Goal: Information Seeking & Learning: Learn about a topic

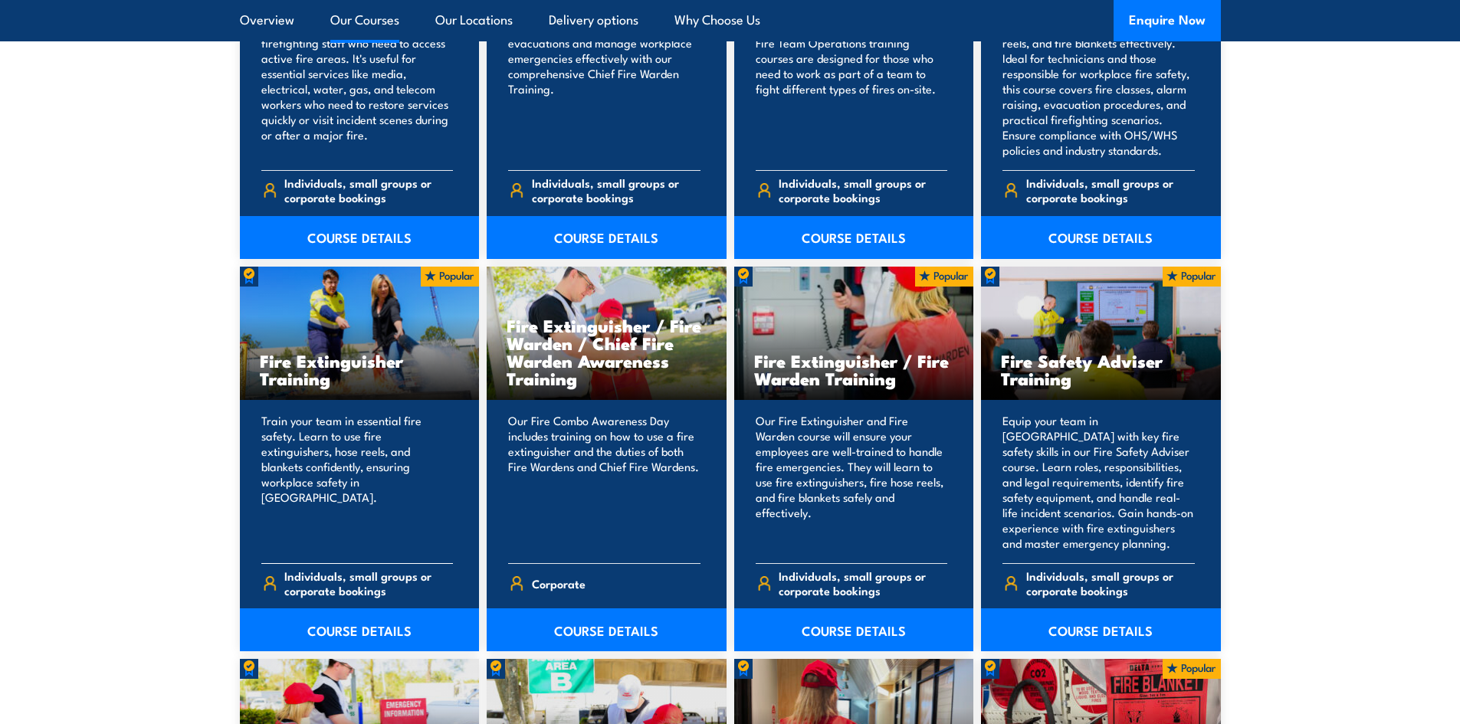
scroll to position [1456, 0]
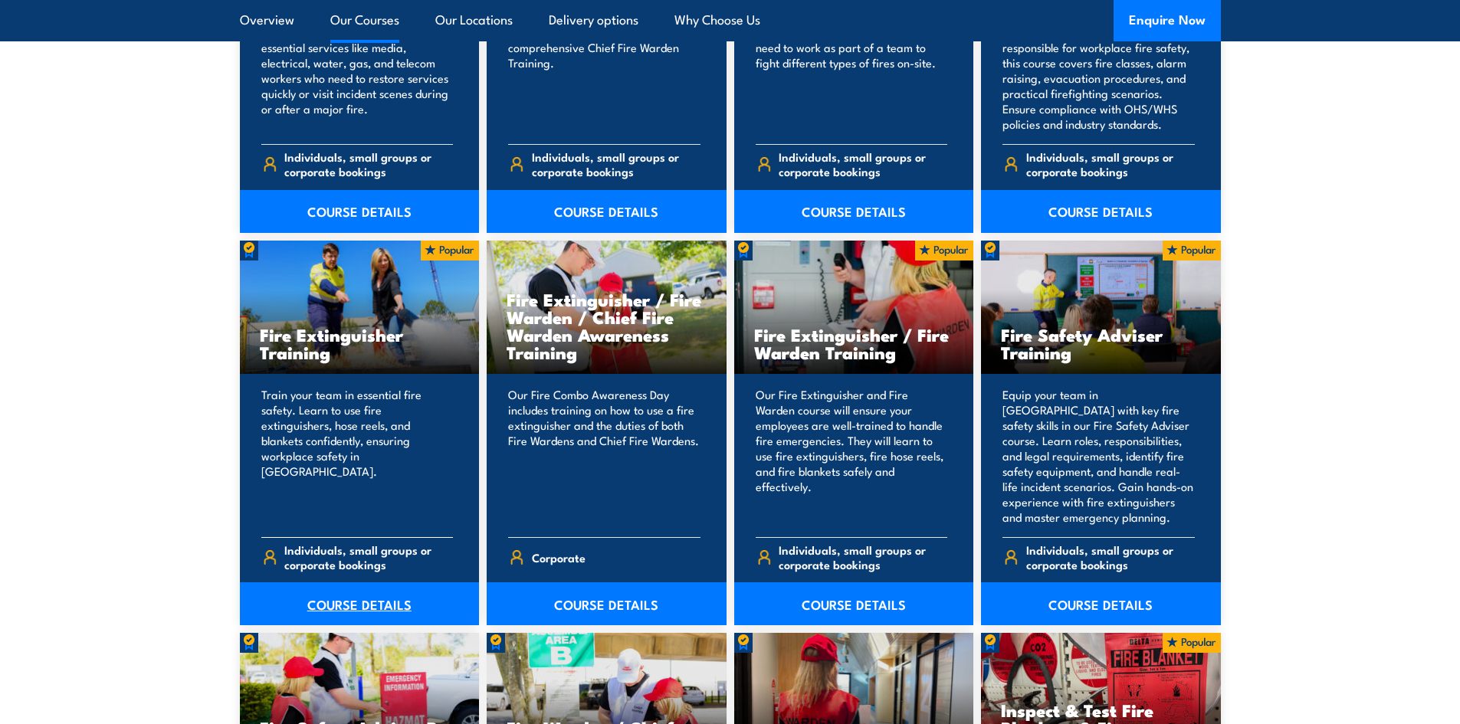
click at [379, 604] on link "COURSE DETAILS" at bounding box center [360, 603] width 240 height 43
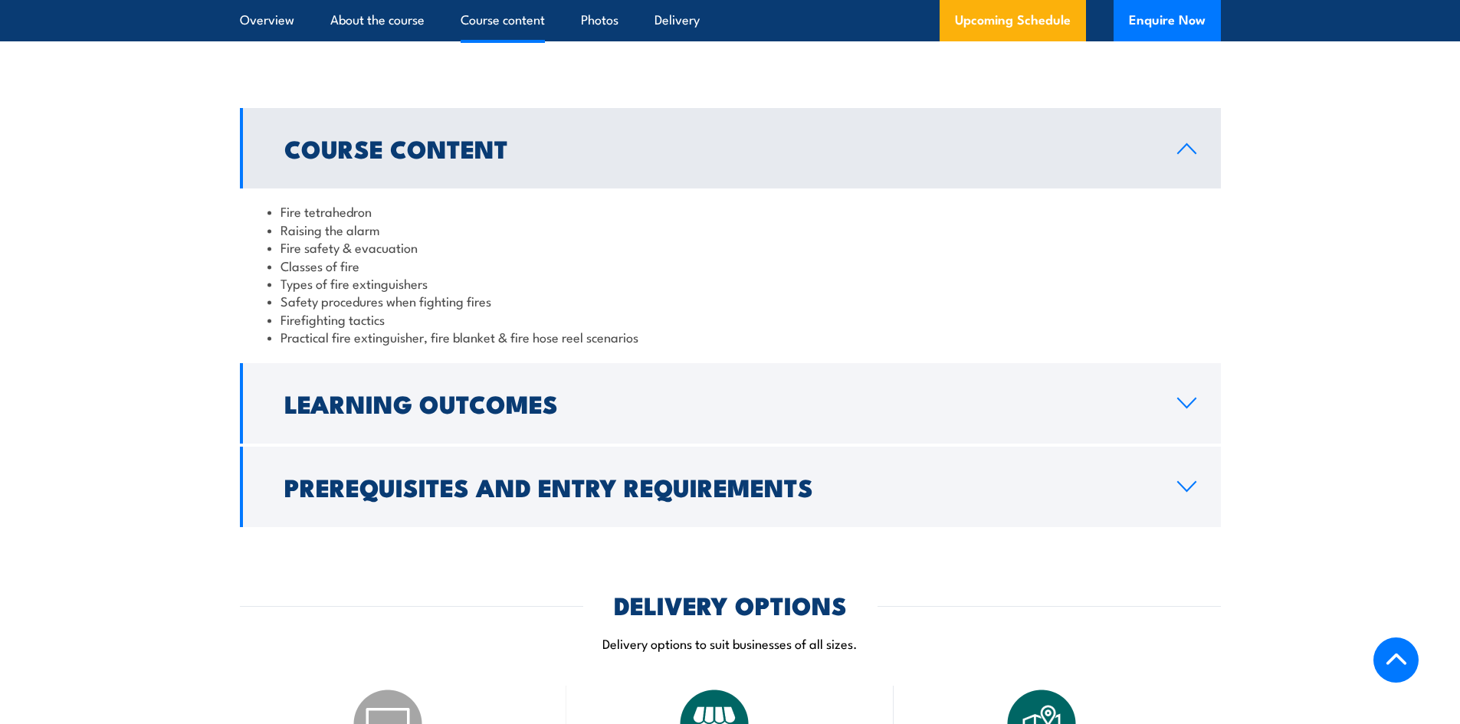
scroll to position [1456, 0]
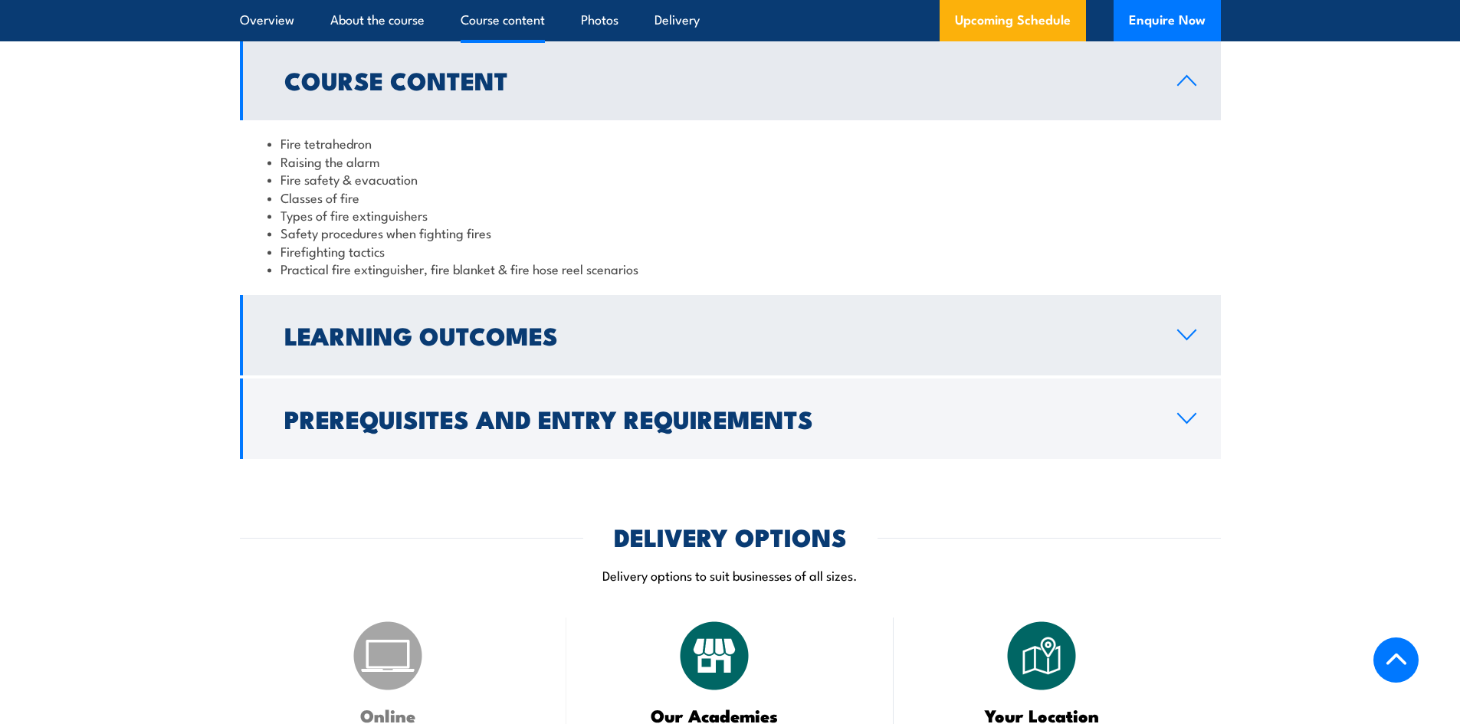
click at [1069, 348] on link "Learning Outcomes" at bounding box center [730, 335] width 981 height 80
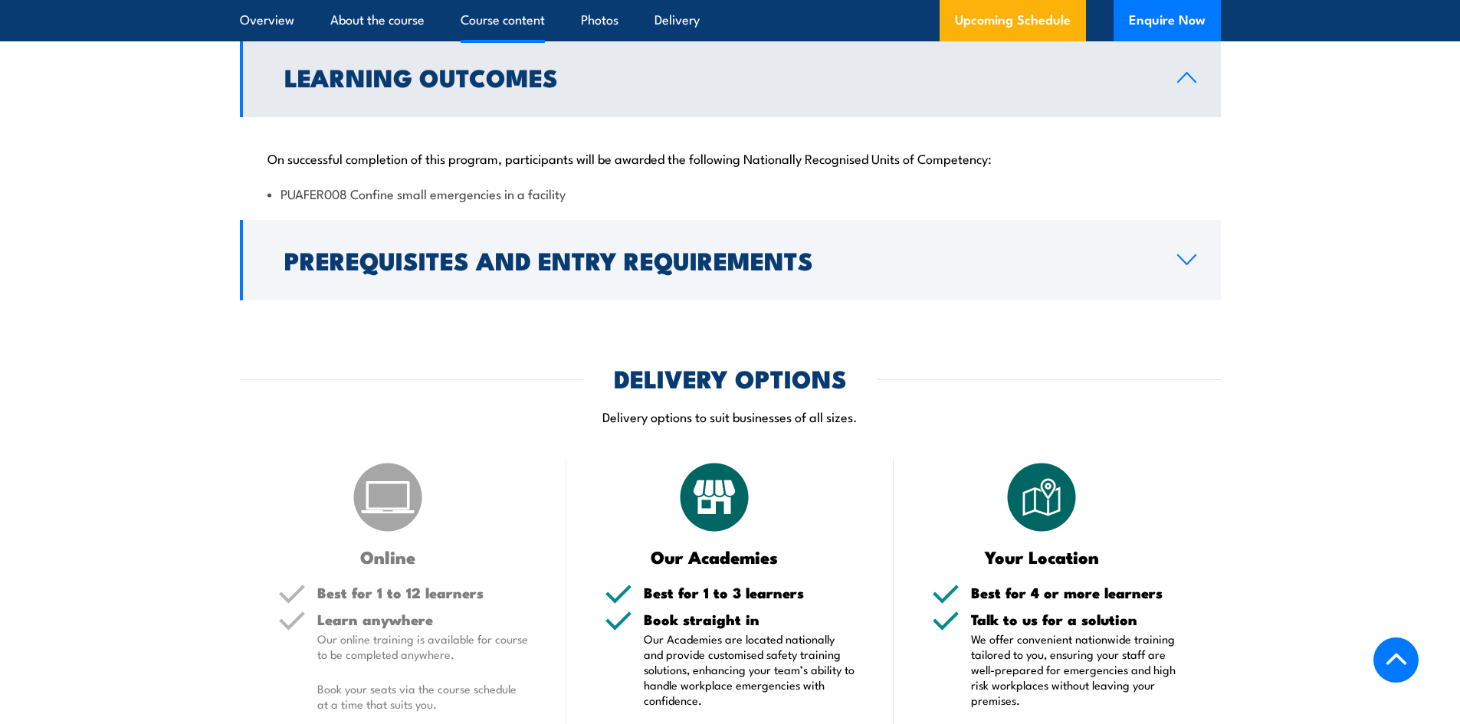
scroll to position [1379, 0]
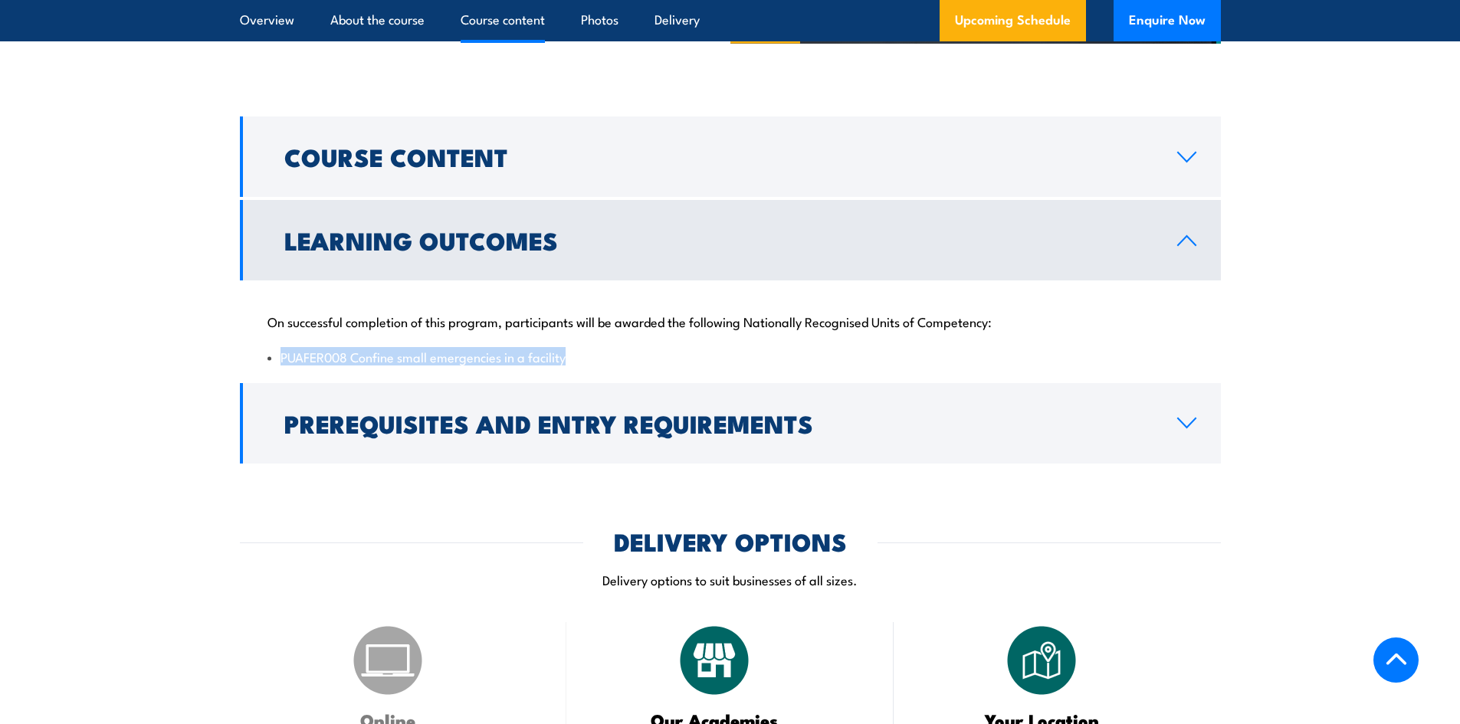
drag, startPoint x: 569, startPoint y: 360, endPoint x: 276, endPoint y: 355, distance: 293.5
click at [276, 355] on li "PUAFER008 Confine small emergencies in a facility" at bounding box center [730, 357] width 926 height 18
click at [462, 359] on li "PUAFER008 Confine small emergencies in a facility" at bounding box center [730, 357] width 926 height 18
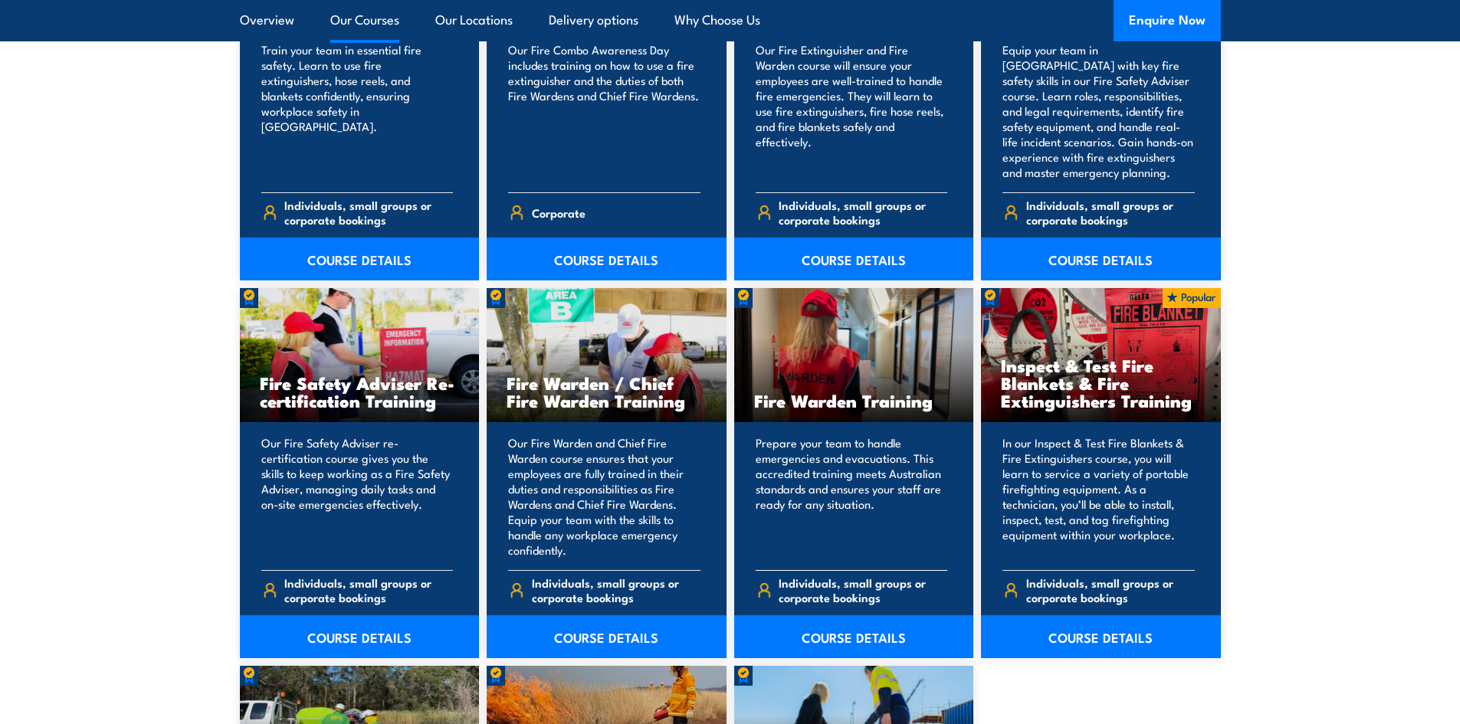
scroll to position [1762, 0]
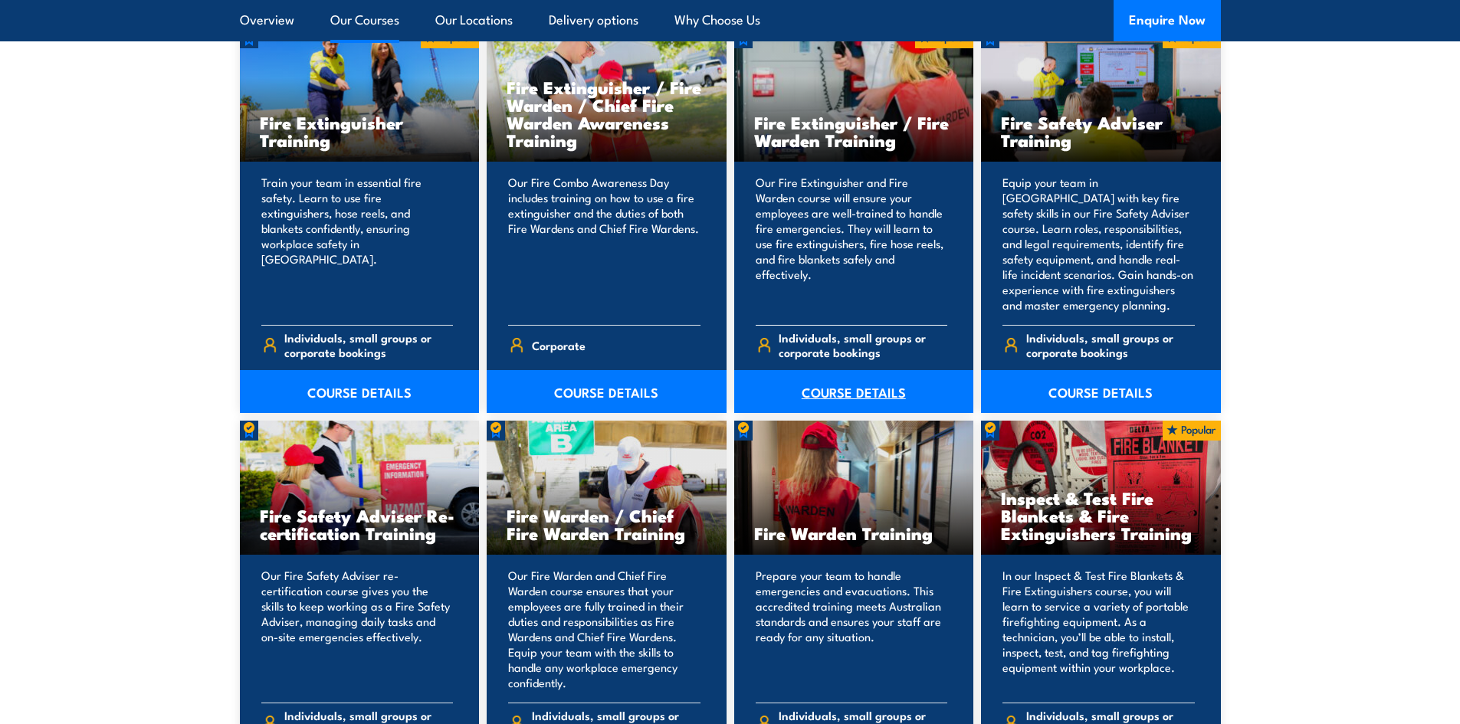
click at [922, 378] on link "COURSE DETAILS" at bounding box center [854, 391] width 240 height 43
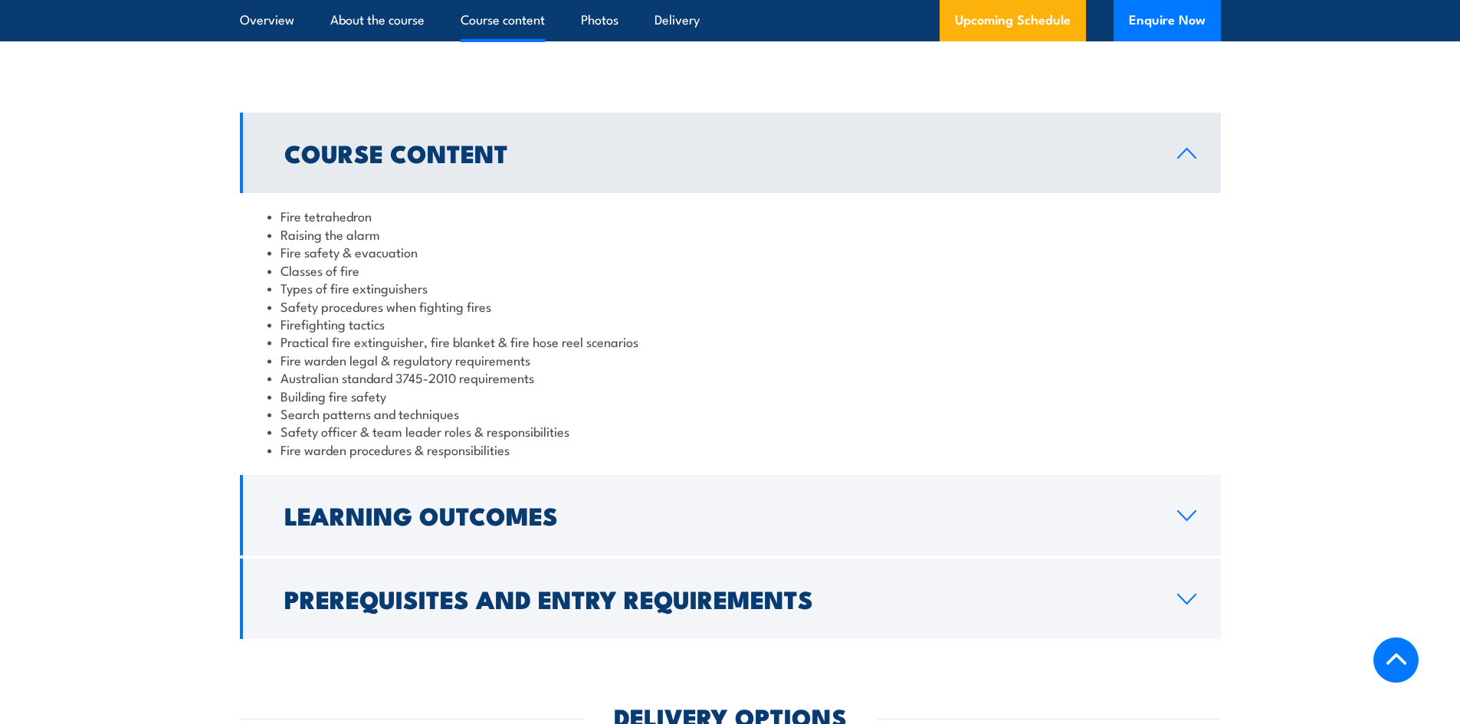
scroll to position [1226, 0]
